Goal: Task Accomplishment & Management: Manage account settings

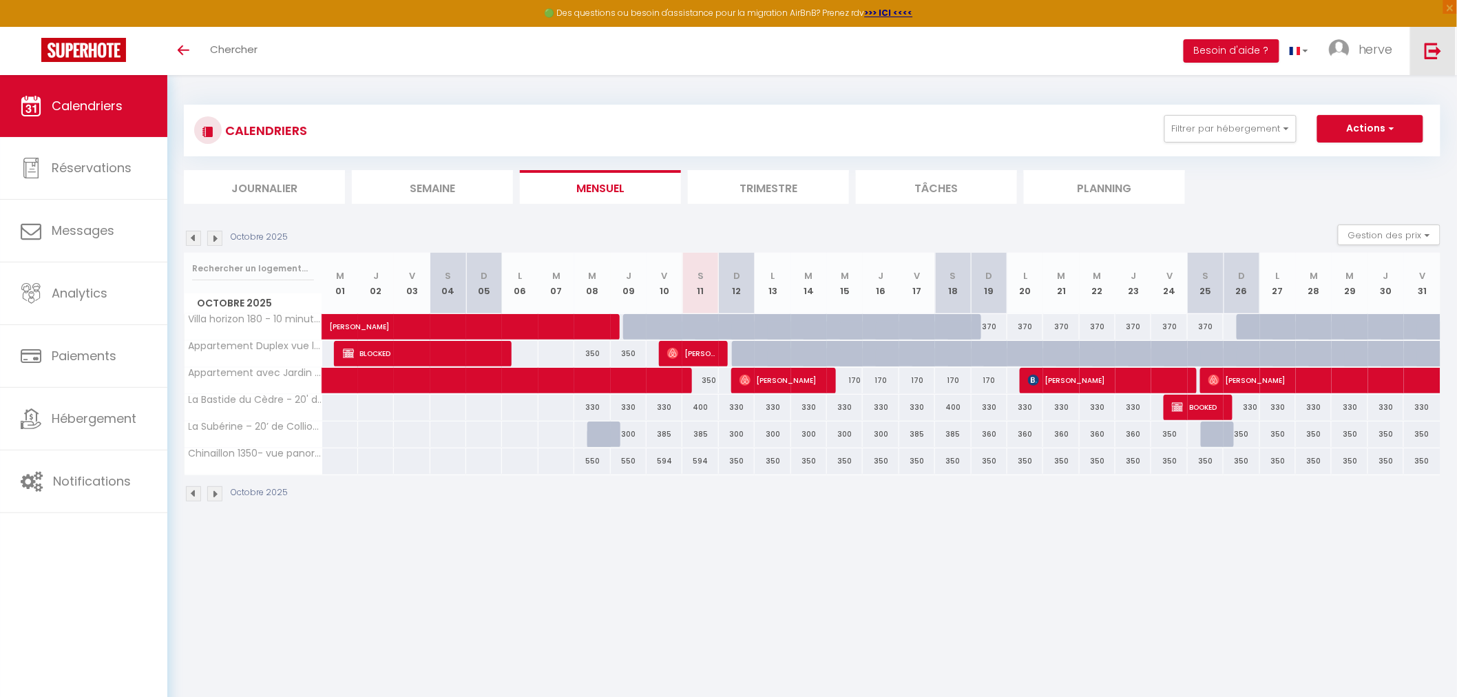
click at [1425, 50] on img at bounding box center [1433, 50] width 17 height 17
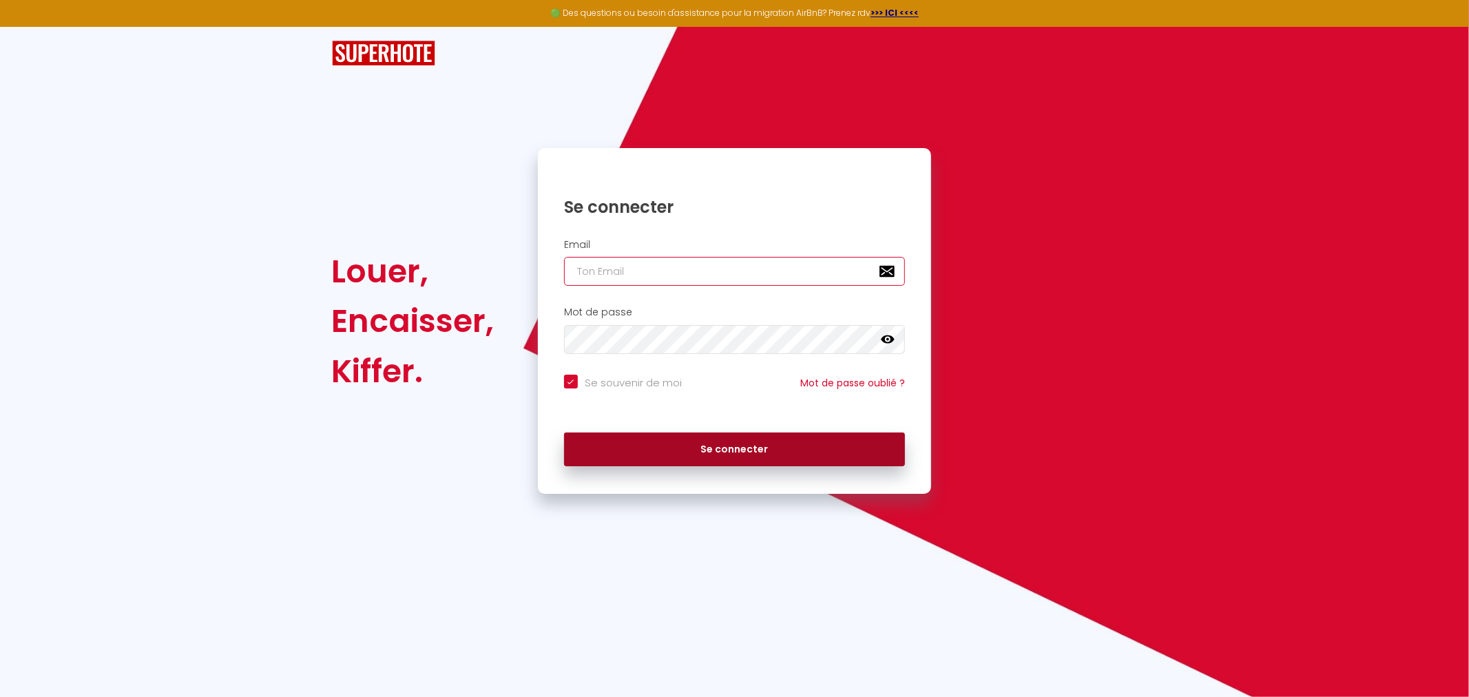
type input "[EMAIL_ADDRESS][DOMAIN_NAME]"
checkbox input "true"
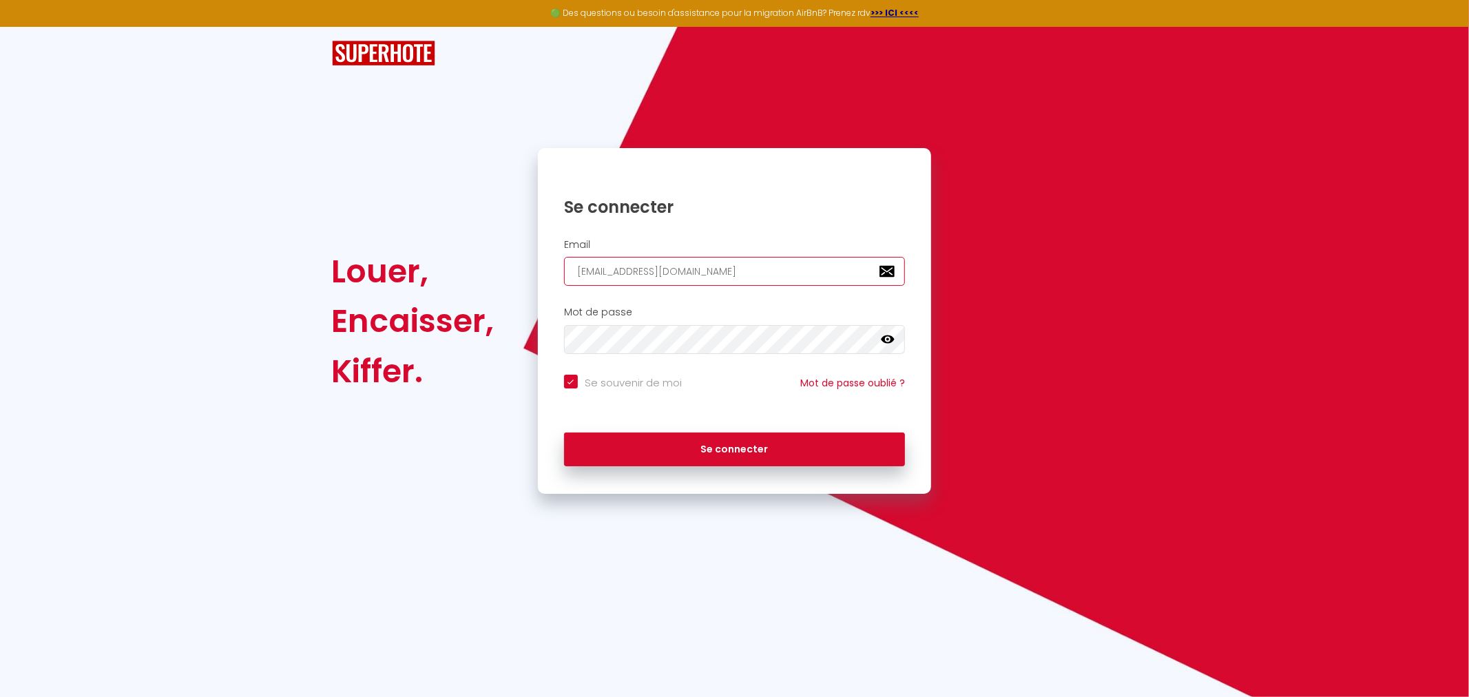
click at [745, 270] on input "[EMAIL_ADDRESS][DOMAIN_NAME]" at bounding box center [735, 271] width 342 height 29
type input "[DOMAIN_NAME][EMAIL_ADDRESS][DOMAIN_NAME]"
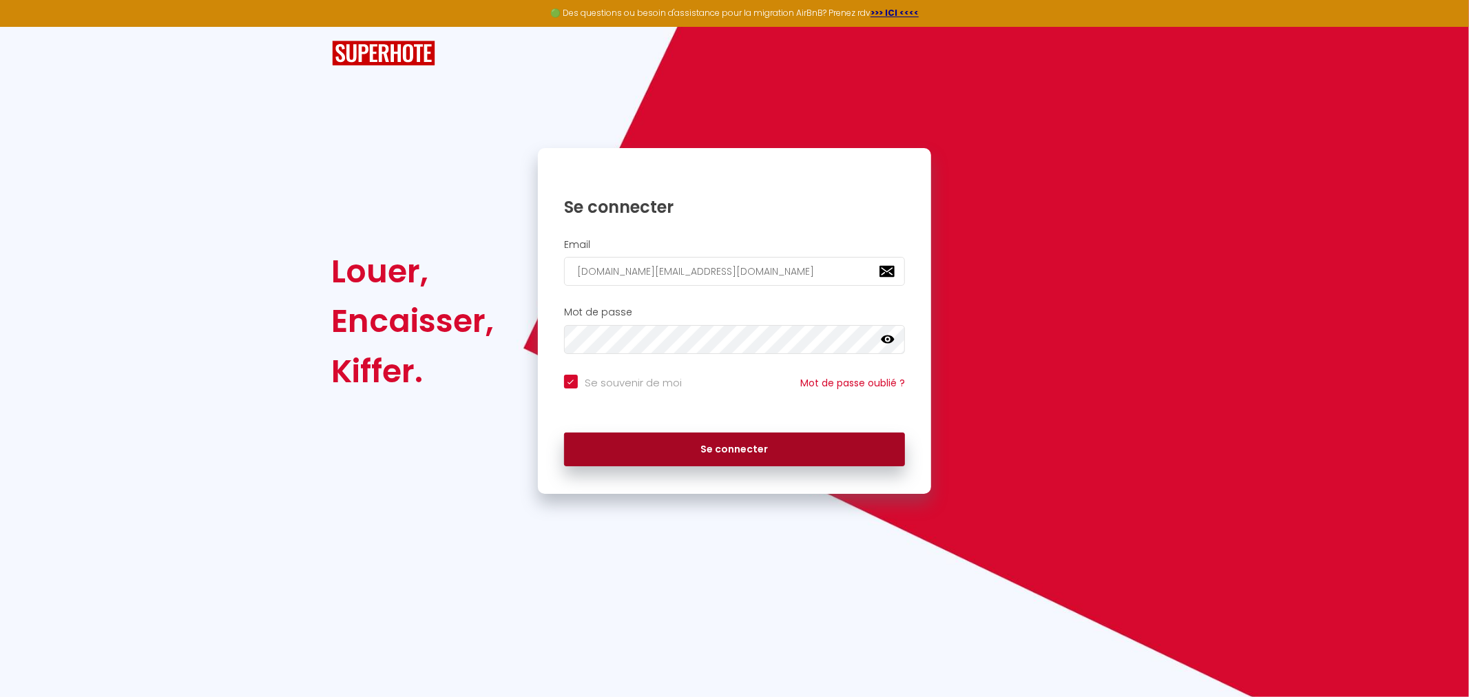
click at [711, 443] on button "Se connecter" at bounding box center [735, 449] width 342 height 34
checkbox input "true"
